Goal: Task Accomplishment & Management: Manage account settings

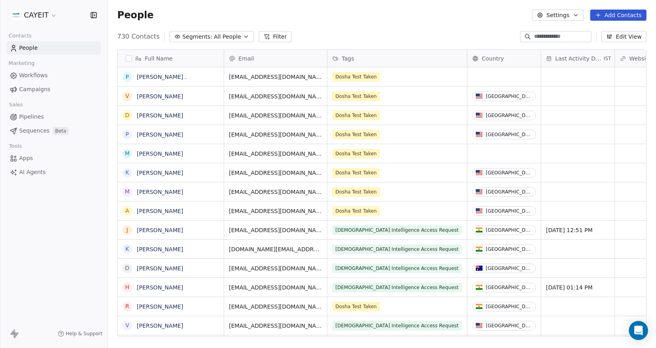
scroll to position [6, 6]
click at [19, 16] on html "CAYEIT Contacts People Marketing Workflows Campaigns Sales Pipelines Sequences …" at bounding box center [328, 174] width 656 height 348
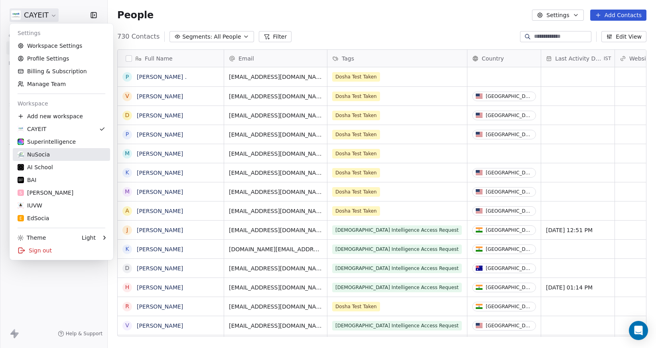
click at [55, 160] on link "NuSocia" at bounding box center [61, 154] width 97 height 13
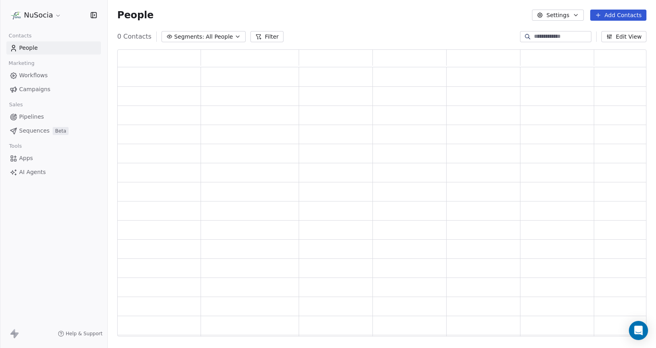
scroll to position [6, 6]
click at [53, 19] on html "NuSocia Contacts People Marketing Workflows Campaigns Sales Pipelines Sequences…" at bounding box center [328, 174] width 656 height 348
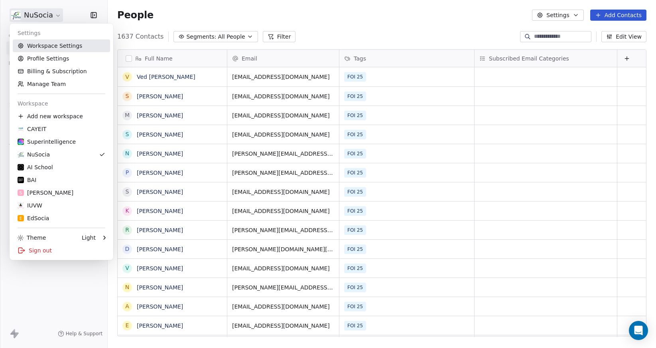
scroll to position [301, 542]
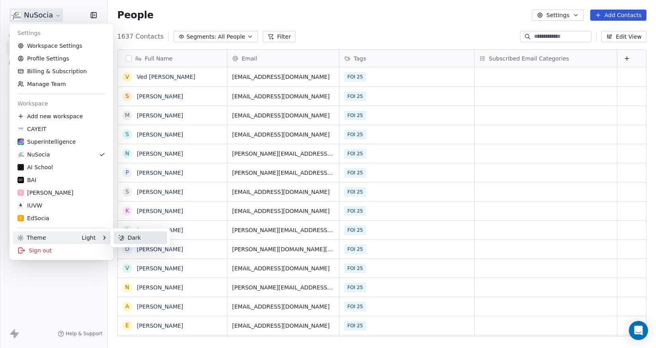
click at [151, 242] on div "Dark" at bounding box center [140, 238] width 53 height 13
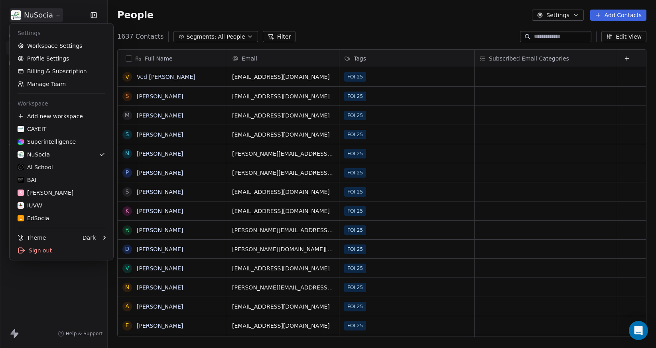
click at [63, 312] on html "NuSocia Contacts People Marketing Workflows Campaigns Sales Pipelines Sequences…" at bounding box center [328, 174] width 656 height 348
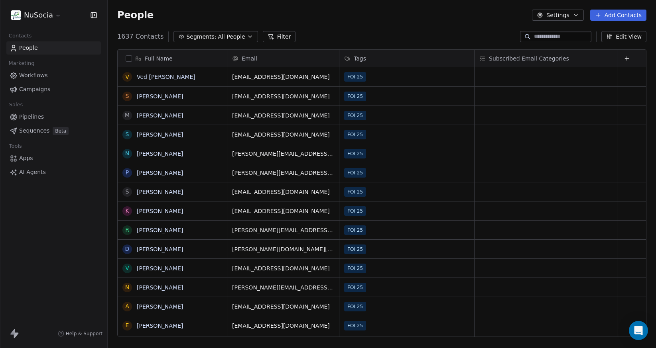
click at [199, 39] on span "Segments:" at bounding box center [201, 37] width 30 height 8
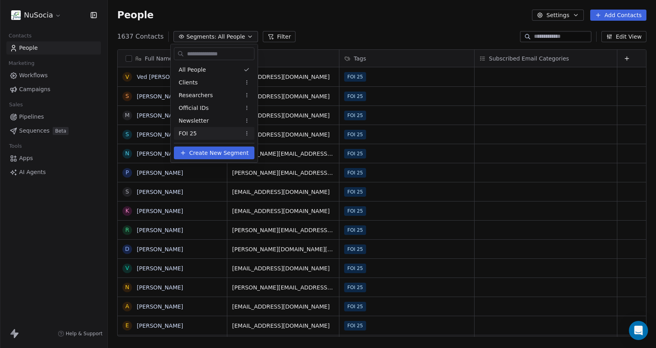
click at [195, 132] on span "FOI 25" at bounding box center [188, 134] width 18 height 8
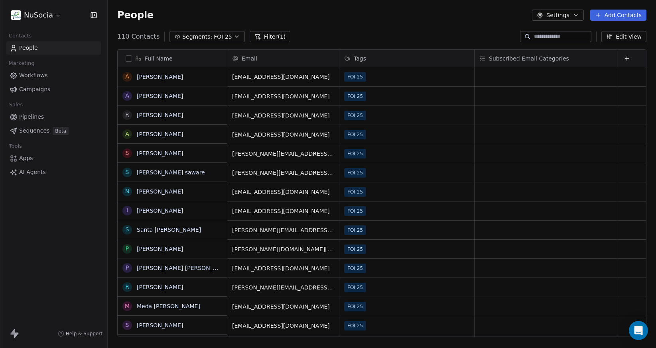
scroll to position [0, 0]
click at [339, 24] on div "People Settings Add Contacts" at bounding box center [382, 15] width 548 height 30
